Goal: Navigation & Orientation: Find specific page/section

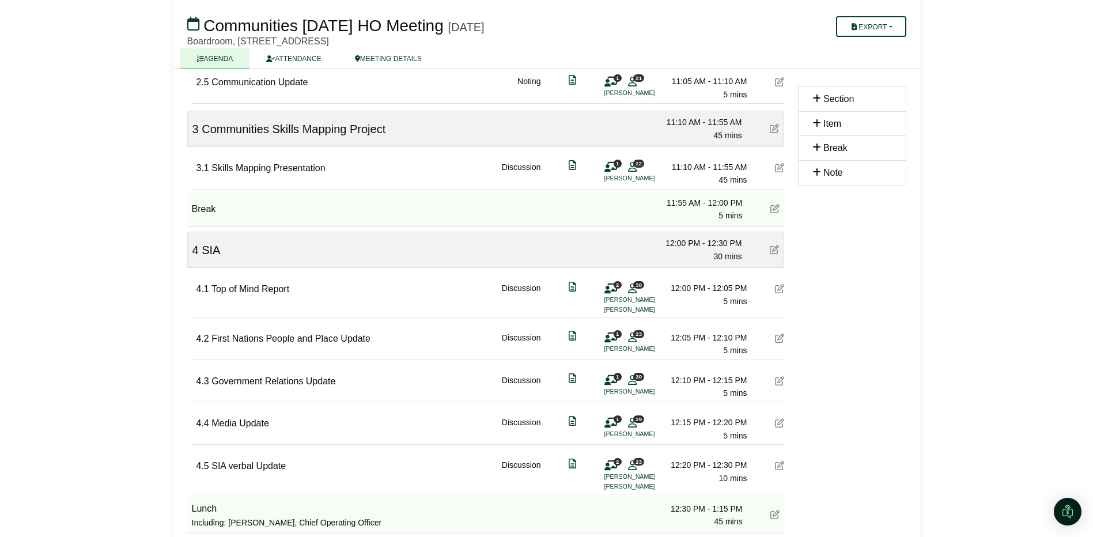
scroll to position [462, 0]
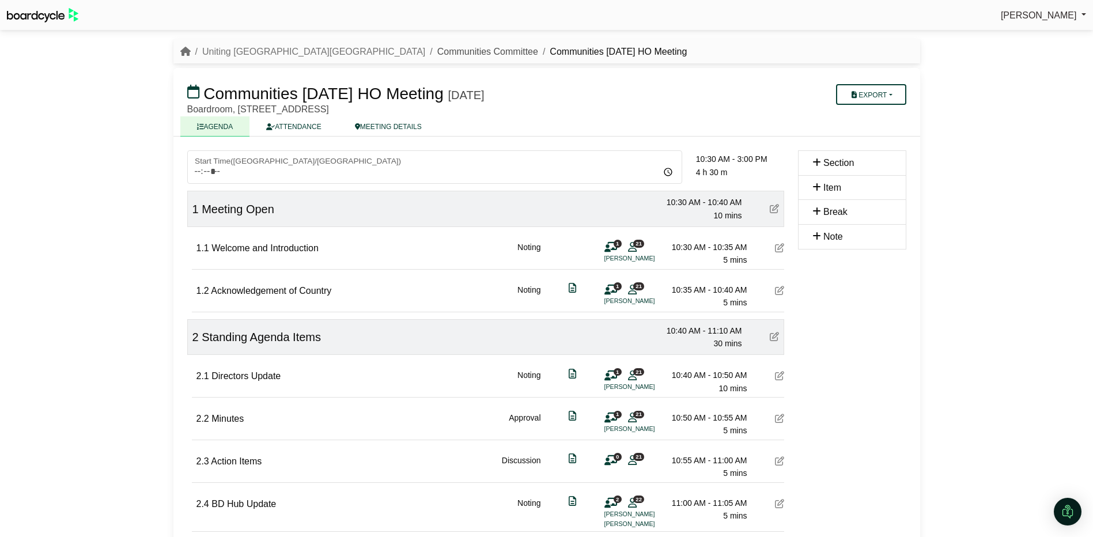
click at [437, 51] on link "Communities Committee" at bounding box center [487, 52] width 101 height 10
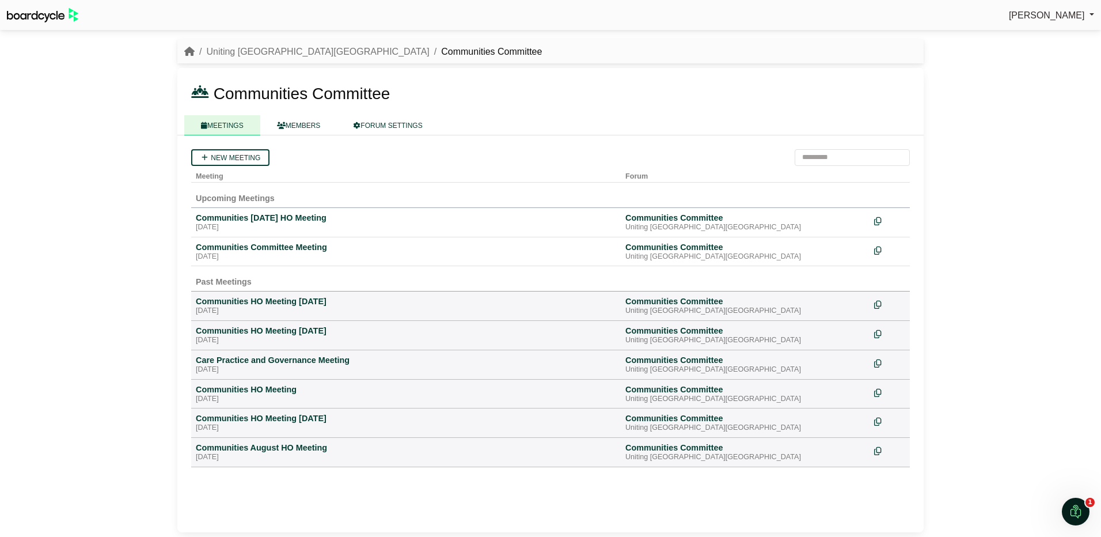
click at [255, 251] on div "Communities Committee Meeting" at bounding box center [406, 247] width 420 height 10
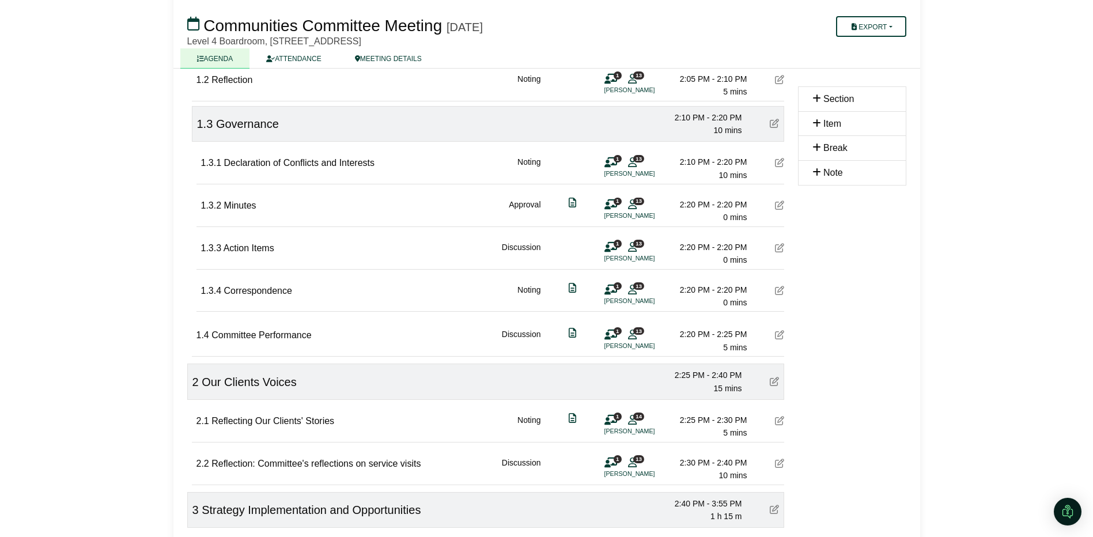
scroll to position [230, 0]
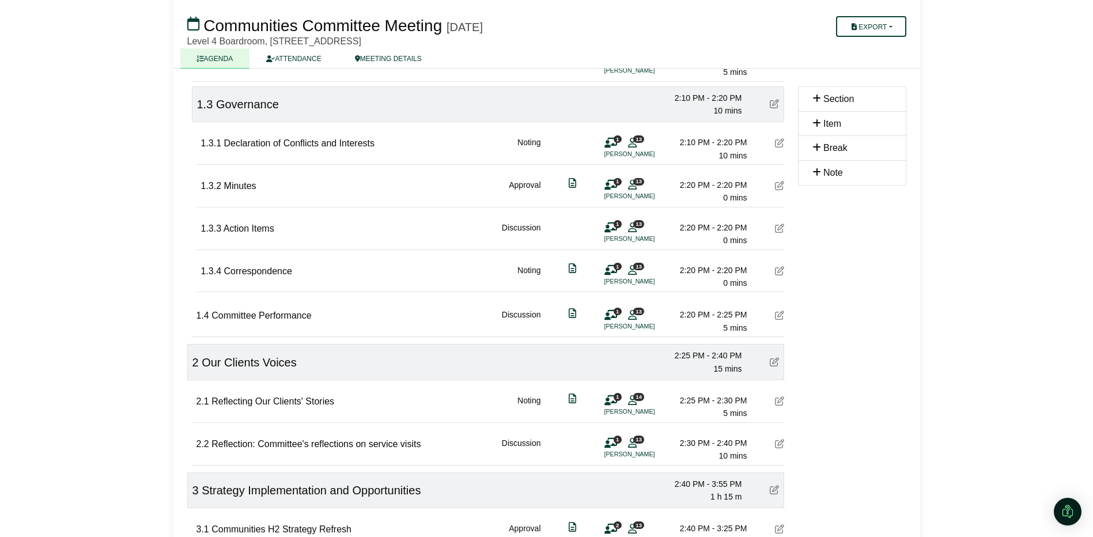
click at [778, 443] on icon at bounding box center [779, 443] width 9 height 9
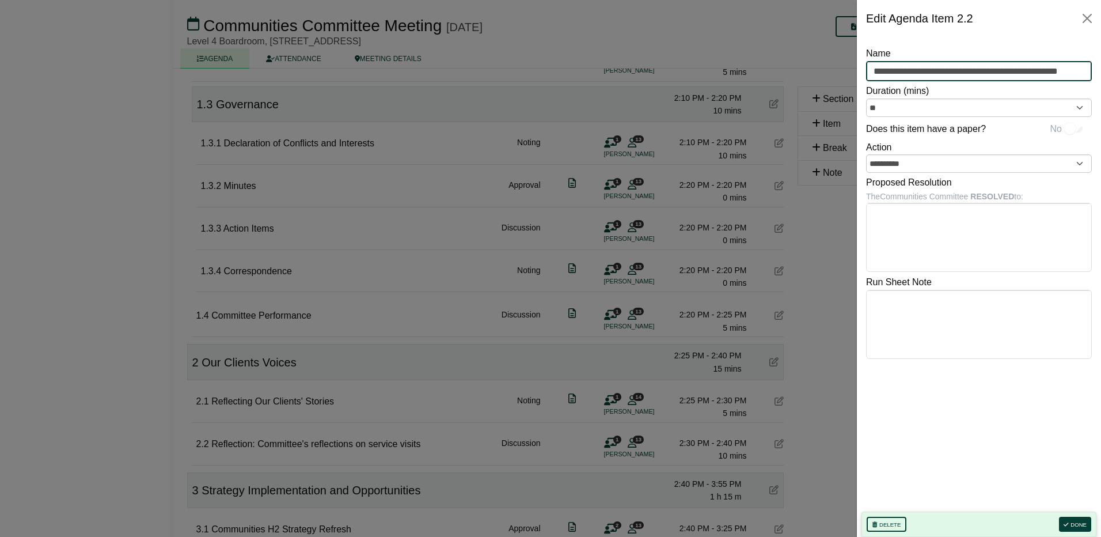
drag, startPoint x: 872, startPoint y: 70, endPoint x: 1111, endPoint y: 77, distance: 239.1
click at [1101, 77] on html "Amy Firmstone Sign Out Uniting NSW.ACT Communities Committee Communities Commit…" at bounding box center [550, 38] width 1101 height 537
click at [1086, 17] on button "Close" at bounding box center [1087, 18] width 18 height 18
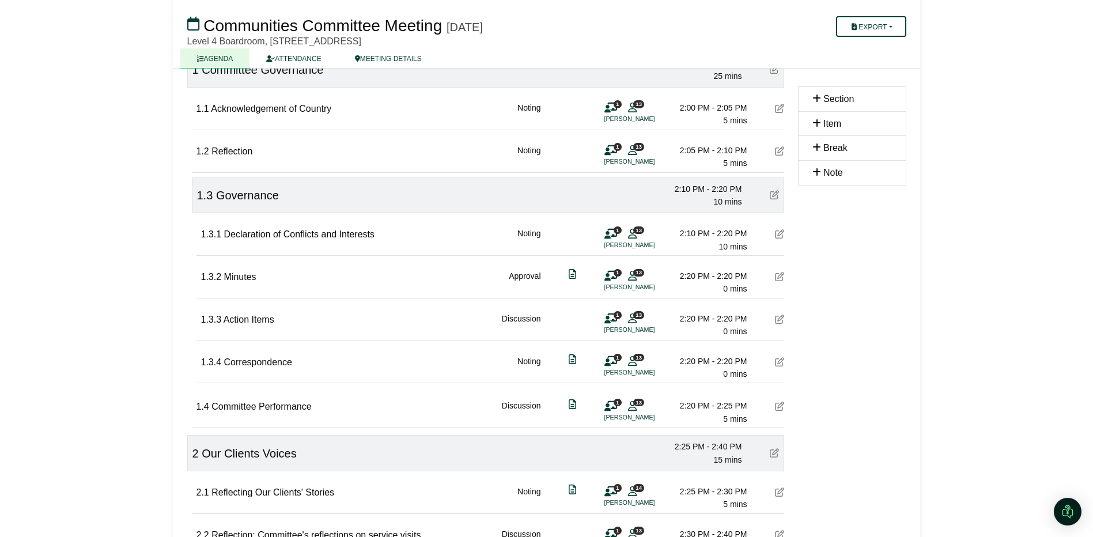
scroll to position [0, 0]
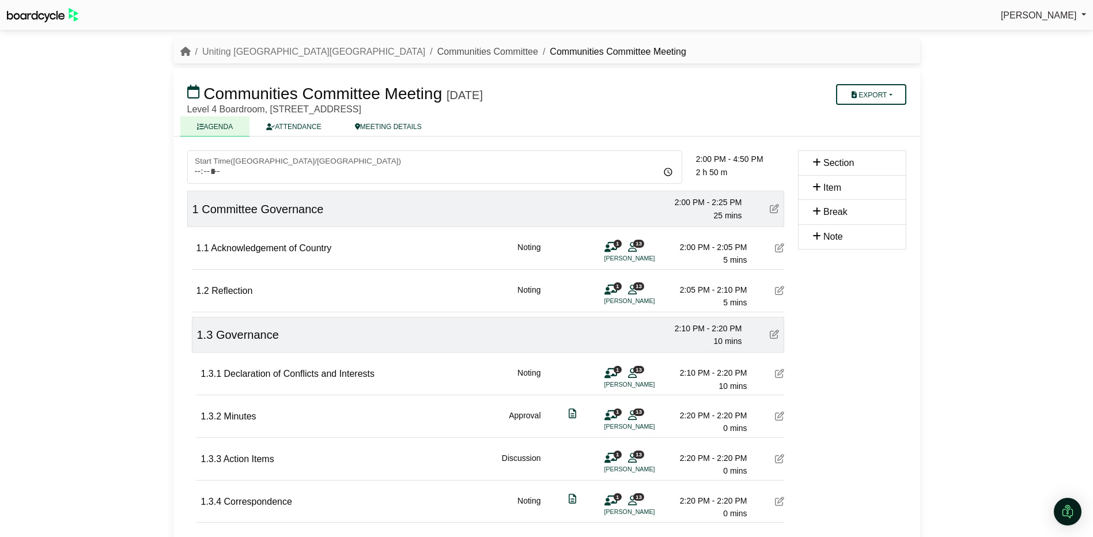
click at [437, 53] on link "Communities Committee" at bounding box center [487, 52] width 101 height 10
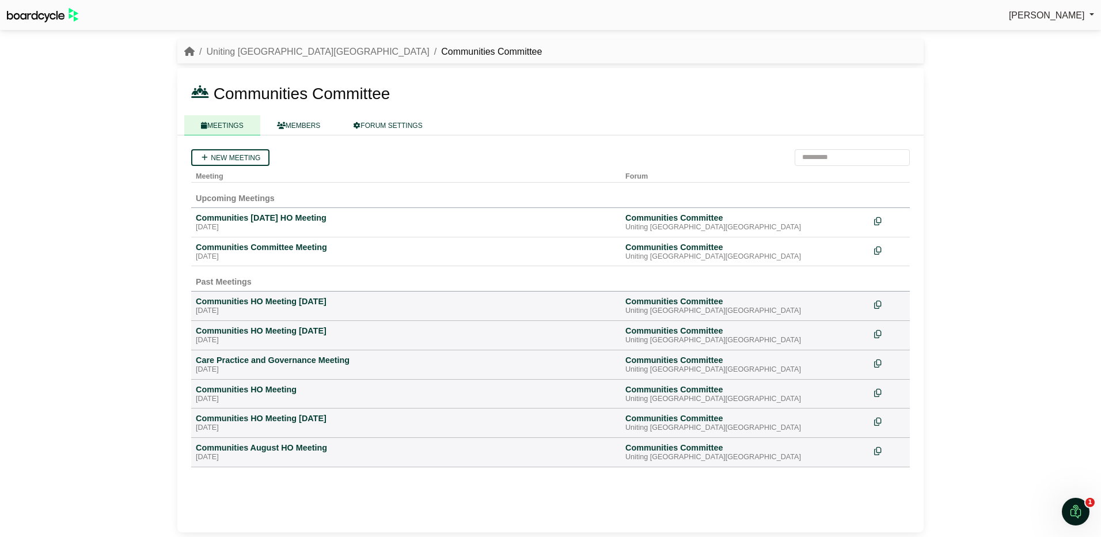
click at [252, 218] on div "Communities [DATE] HO Meeting" at bounding box center [406, 218] width 420 height 10
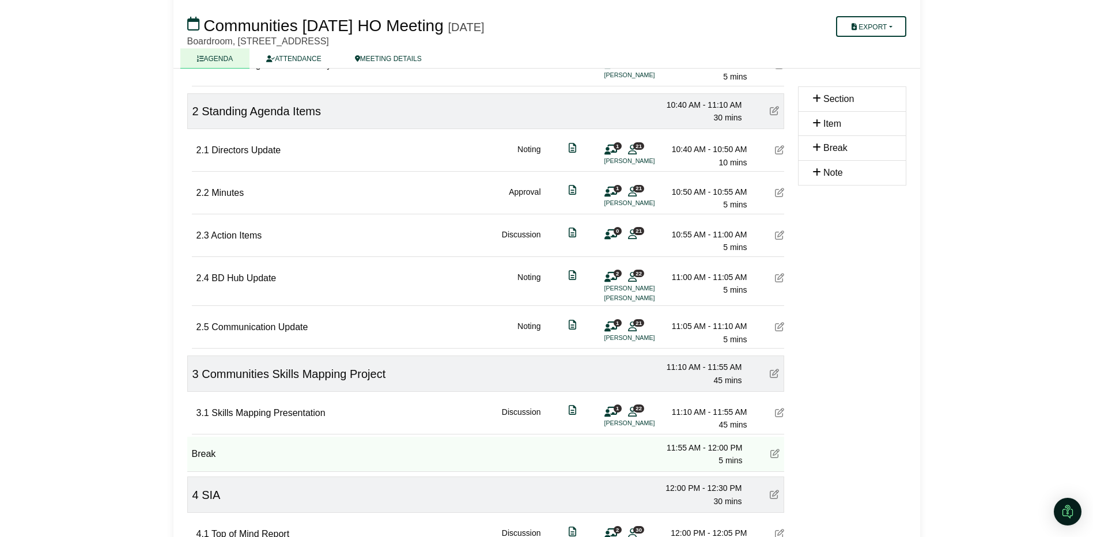
scroll to position [230, 0]
